Goal: Information Seeking & Learning: Find specific page/section

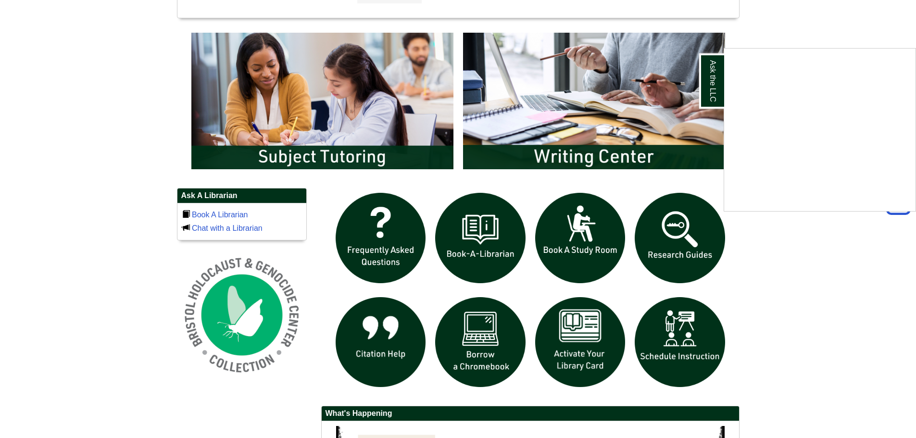
scroll to position [529, 0]
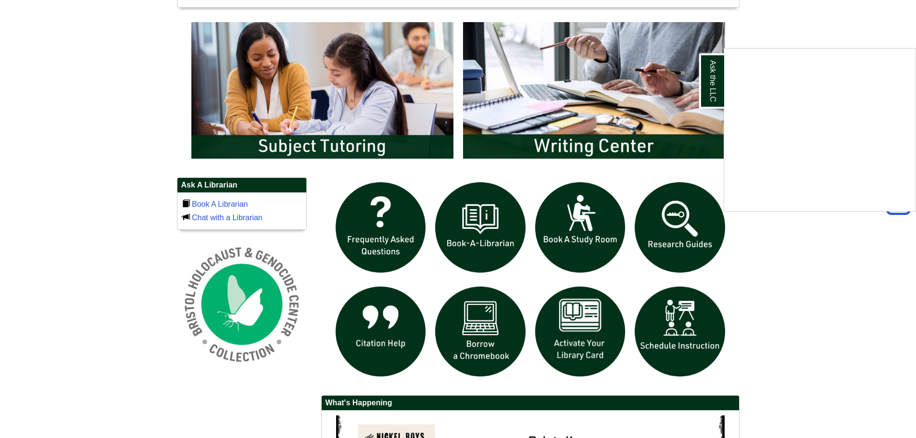
click at [312, 142] on div "Ask the LLC" at bounding box center [458, 219] width 916 height 438
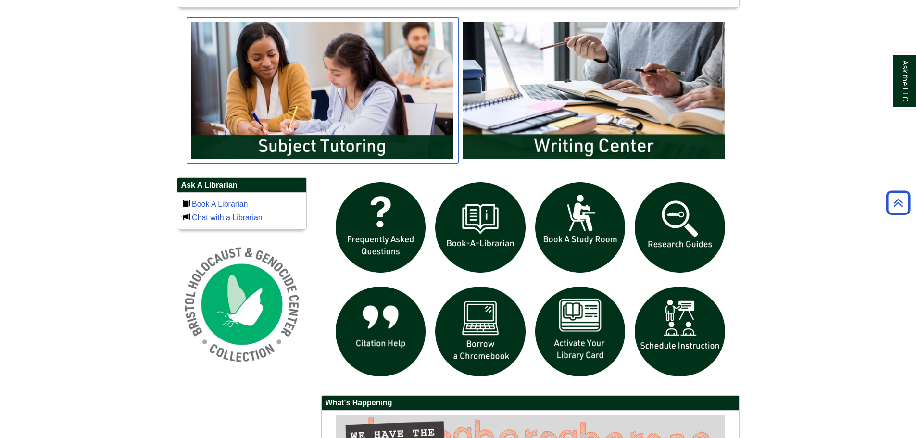
click at [329, 78] on img "slideshow" at bounding box center [323, 90] width 272 height 146
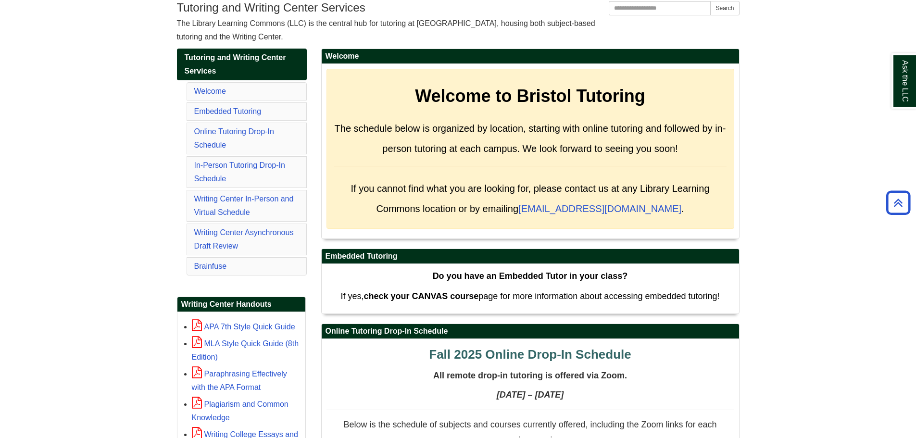
scroll to position [144, 0]
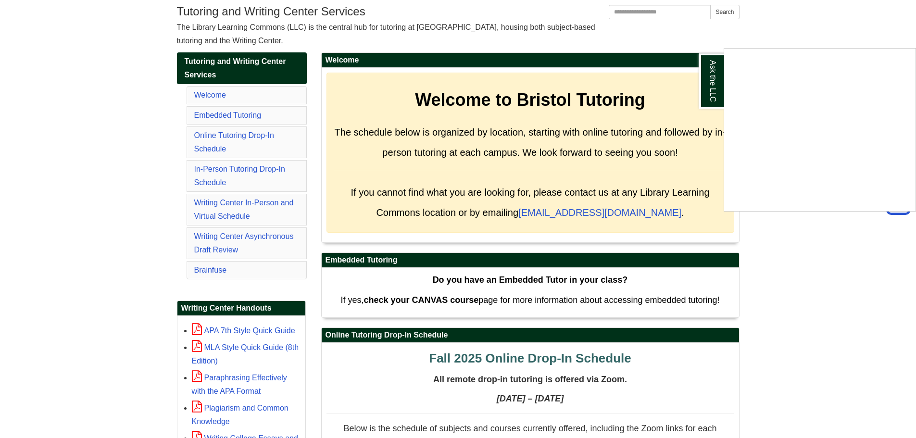
click at [231, 167] on div "Ask the LLC" at bounding box center [458, 219] width 916 height 438
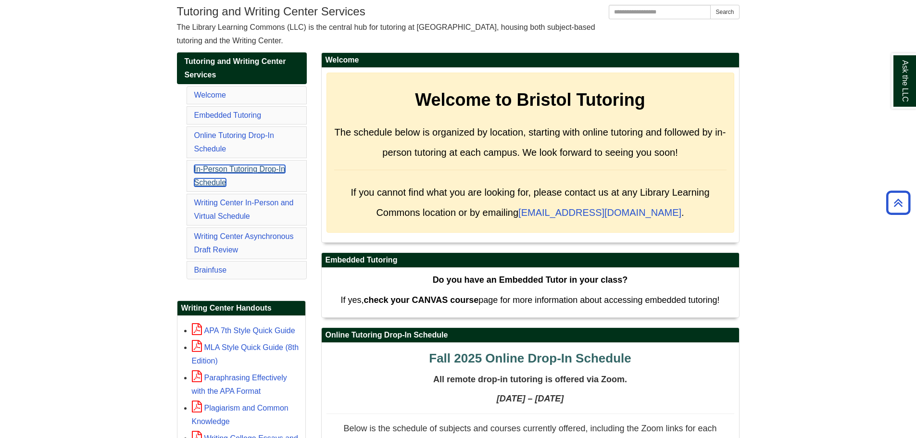
click at [229, 170] on link "In-Person Tutoring Drop-In Schedule" at bounding box center [239, 176] width 91 height 22
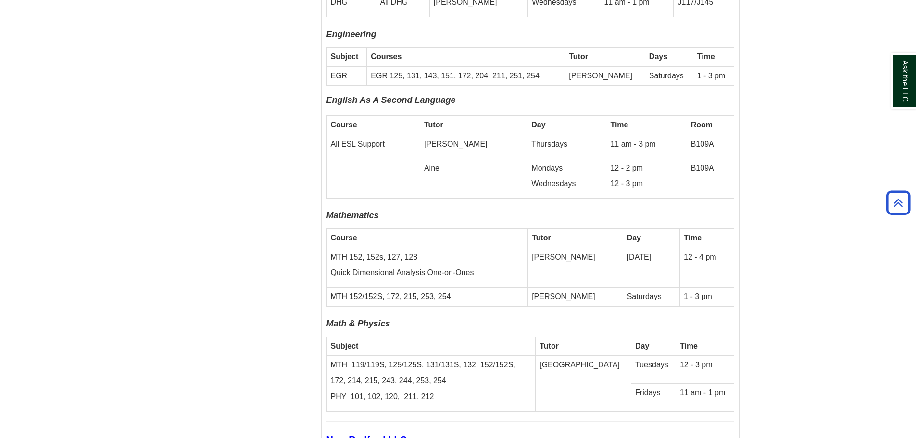
scroll to position [3302, 0]
click at [648, 287] on td "Saturdays" at bounding box center [651, 296] width 57 height 19
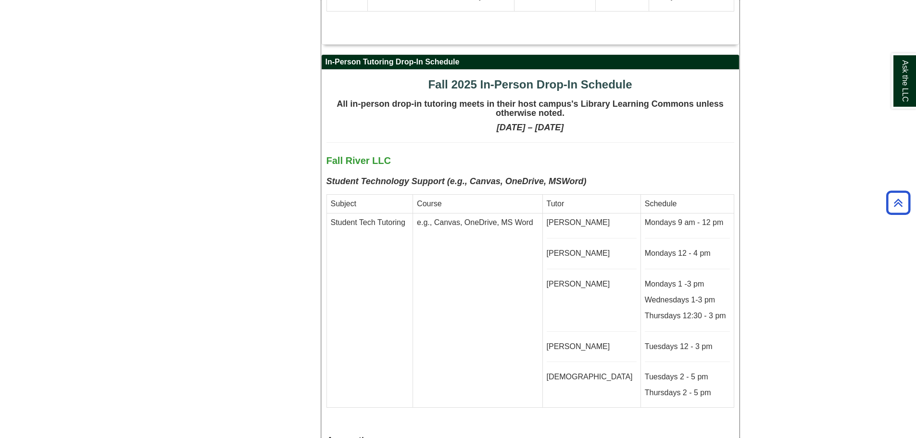
scroll to position [2335, 0]
